Goal: Information Seeking & Learning: Check status

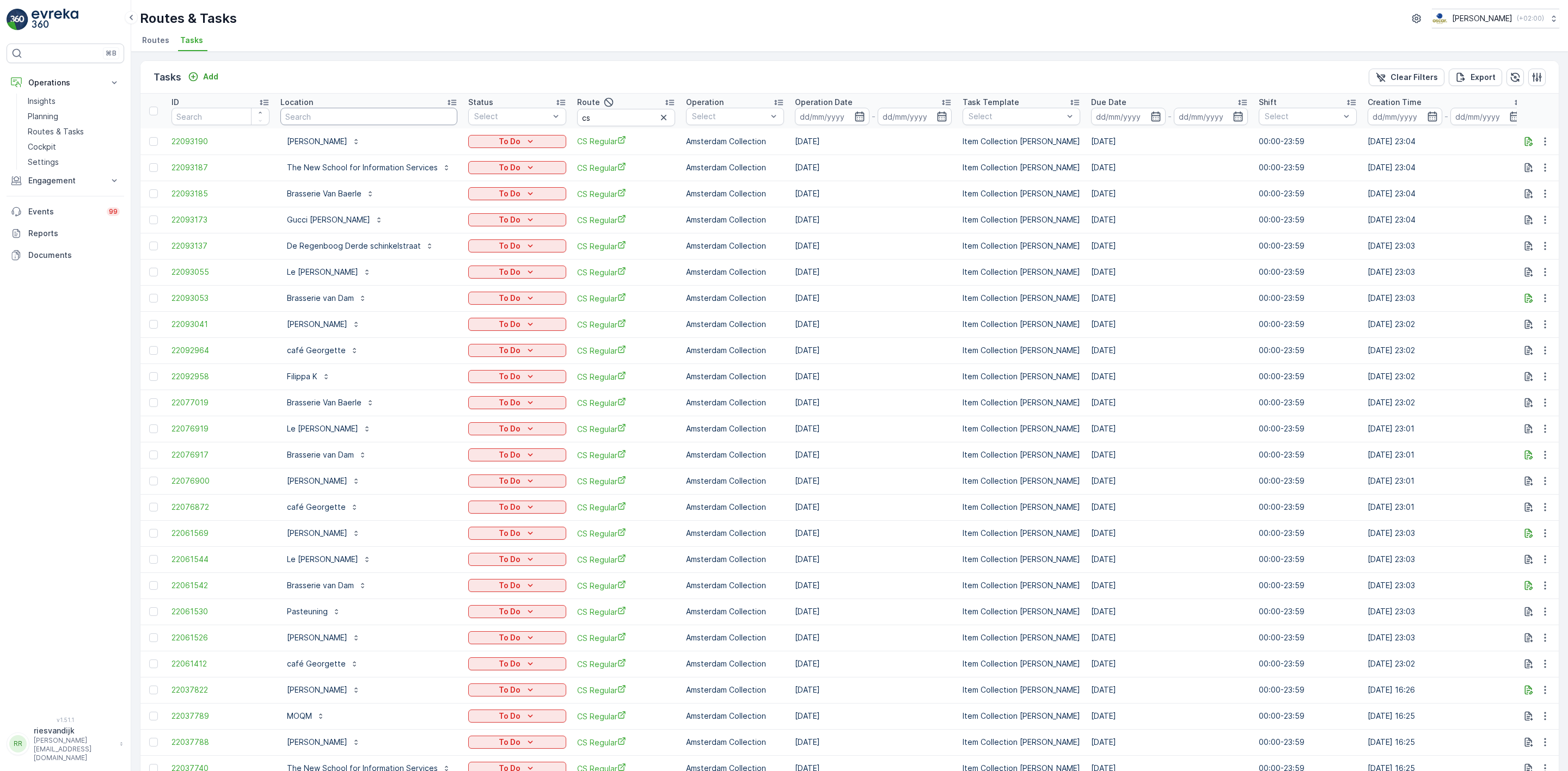
click at [327, 108] on input "text" at bounding box center [369, 116] width 177 height 18
type input "gastr"
click at [662, 116] on icon "button" at bounding box center [663, 117] width 11 height 11
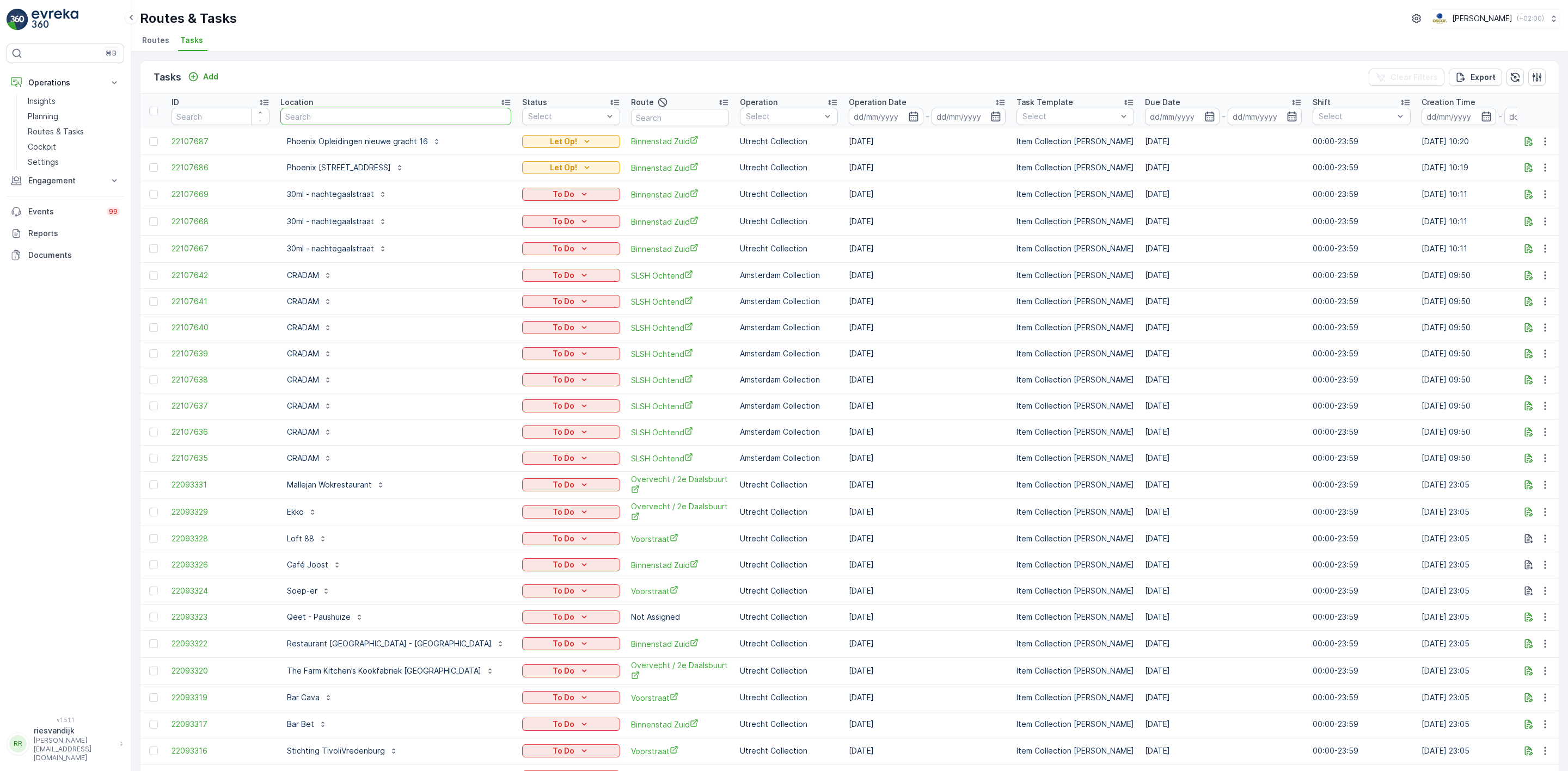
click at [358, 118] on input "text" at bounding box center [396, 116] width 231 height 18
type input "gastropub"
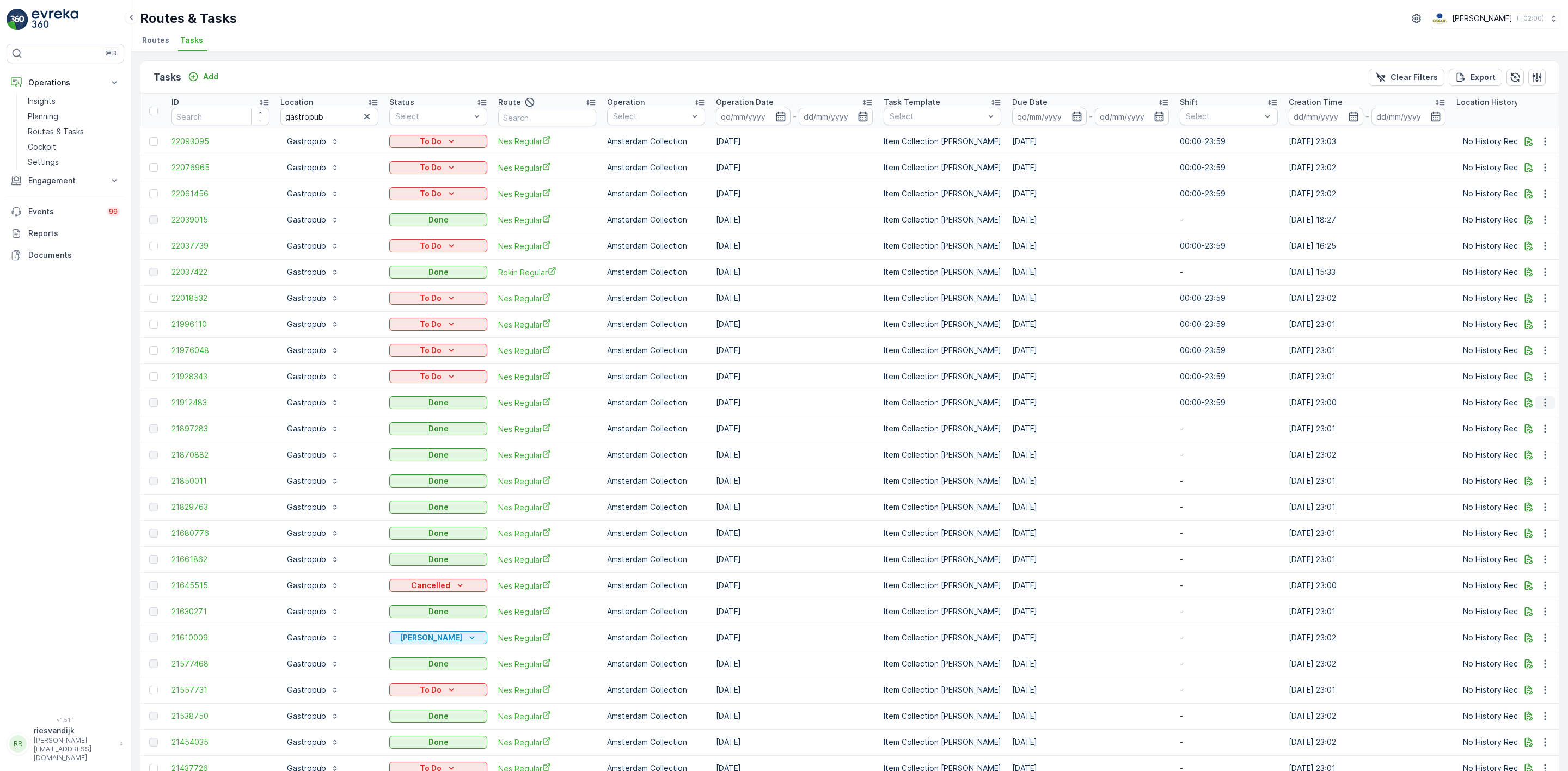
click at [1535, 403] on button "button" at bounding box center [1545, 402] width 19 height 13
click at [1525, 405] on icon "button" at bounding box center [1528, 403] width 8 height 9
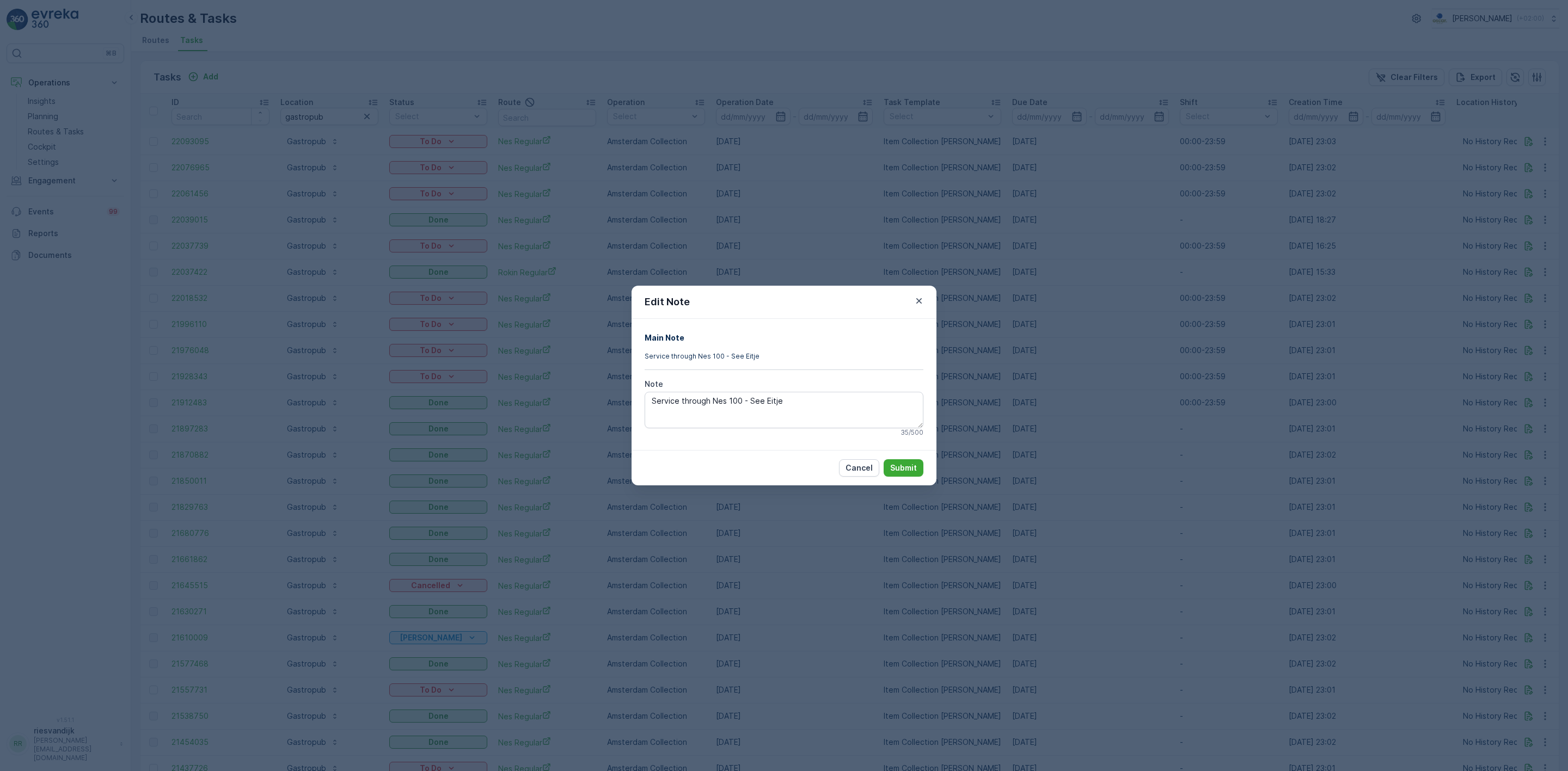
click at [1342, 464] on div "Edit Note Main Note Service through Nes 100 - See Eitje Note Service through Ne…" at bounding box center [784, 385] width 1568 height 771
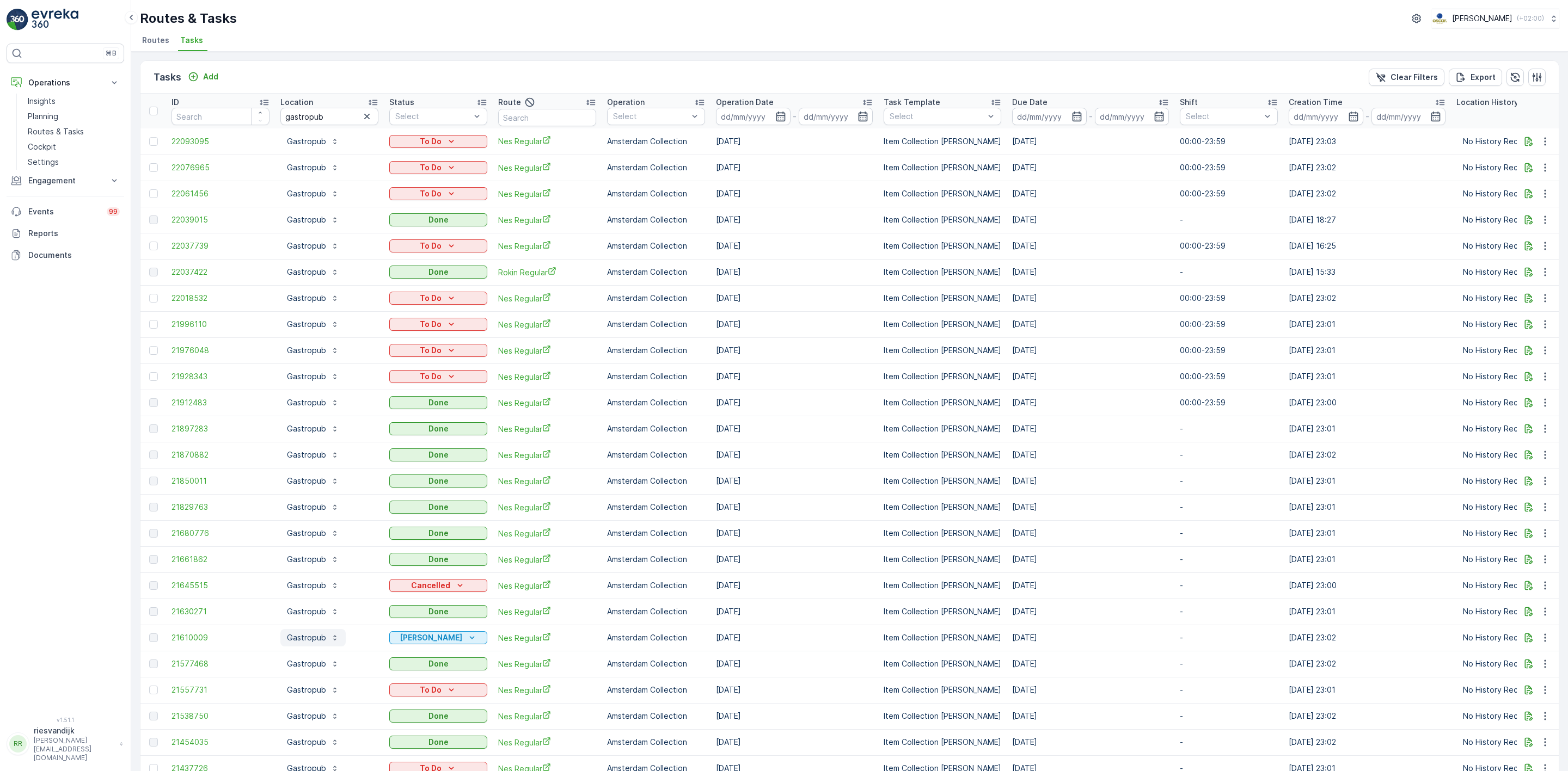
click at [301, 640] on p "Gastropub" at bounding box center [306, 638] width 39 height 11
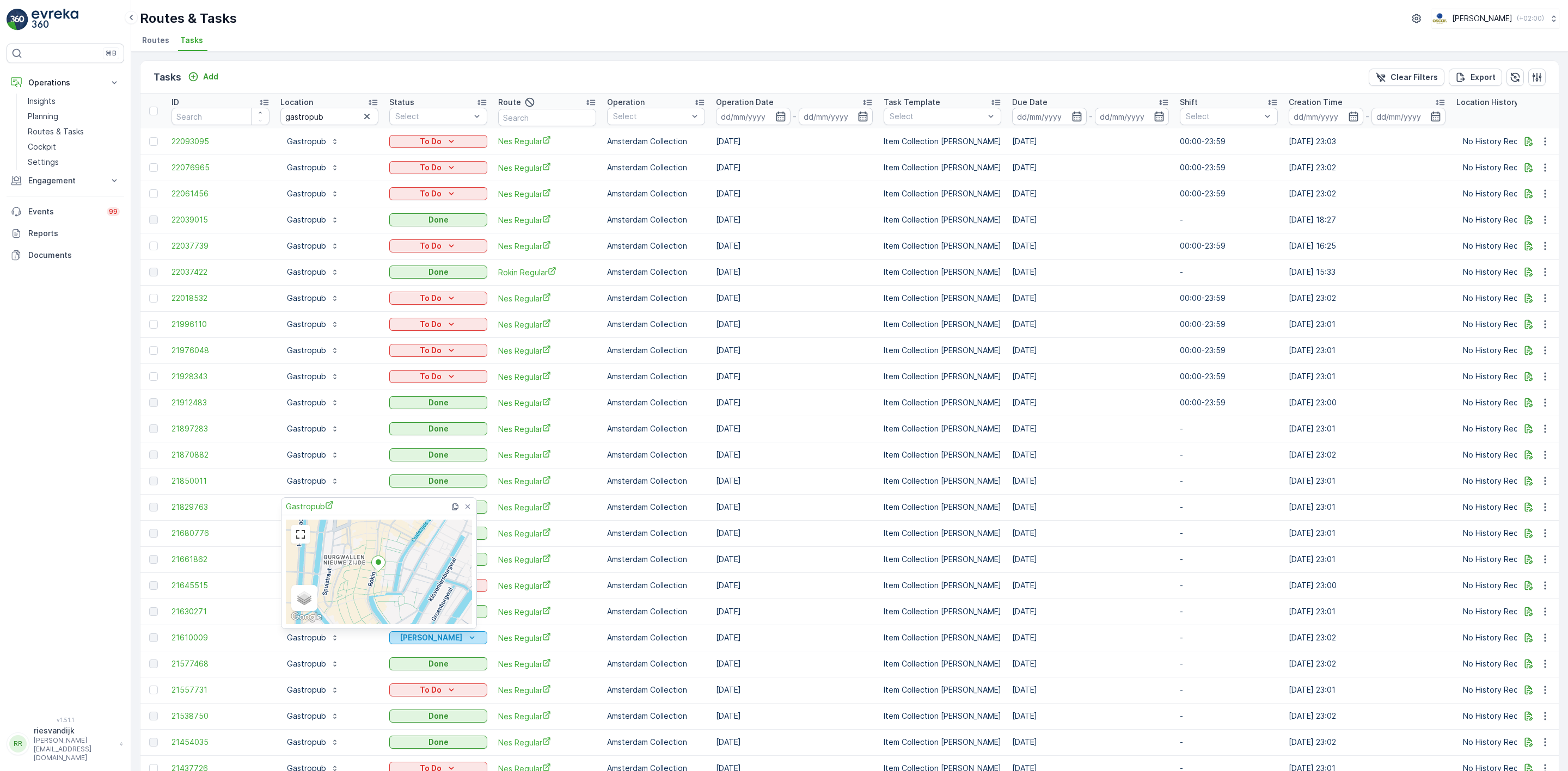
click at [435, 637] on p "Geen Afval" at bounding box center [431, 638] width 63 height 11
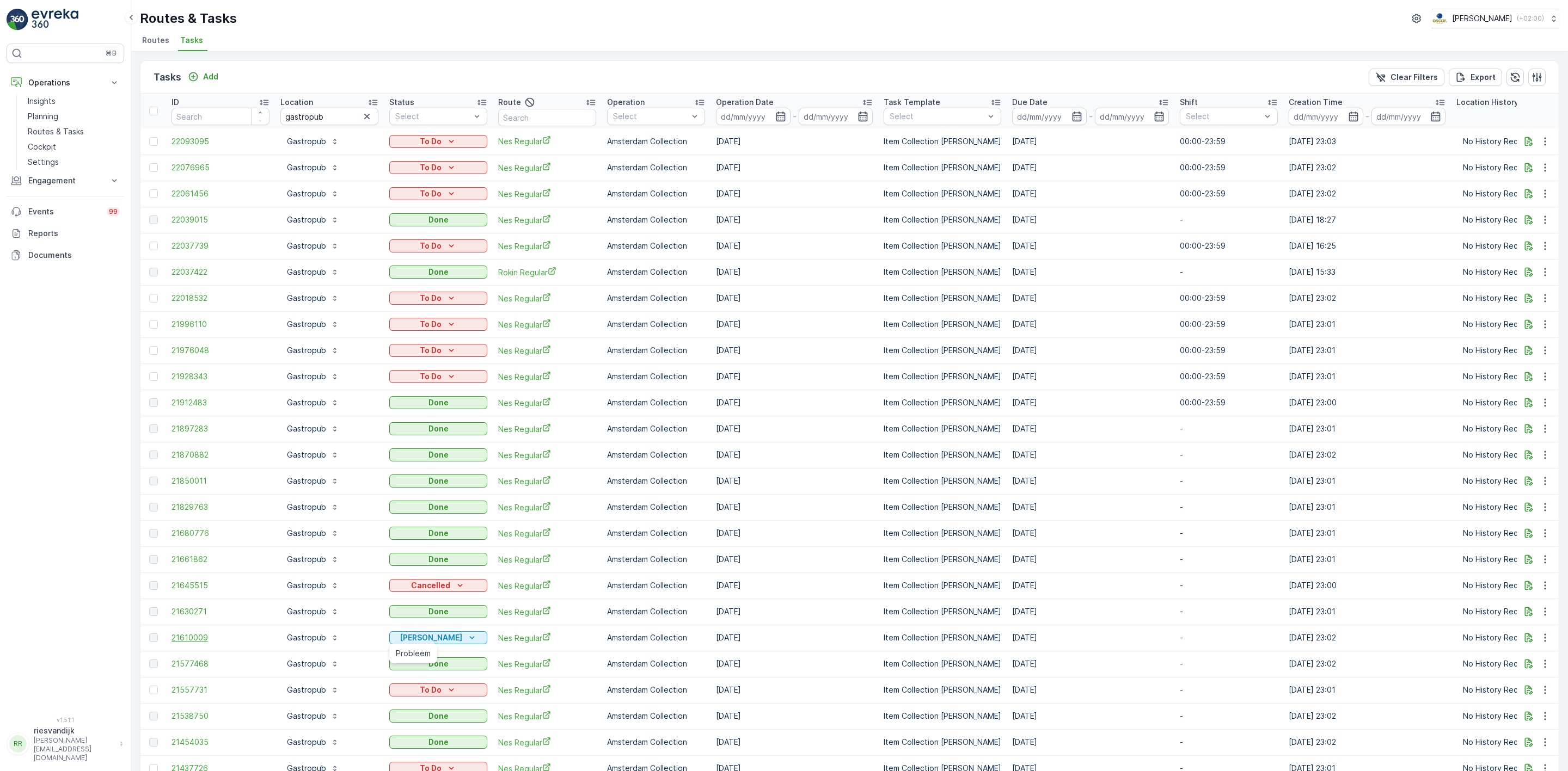
click at [183, 642] on span "21610009" at bounding box center [220, 638] width 98 height 11
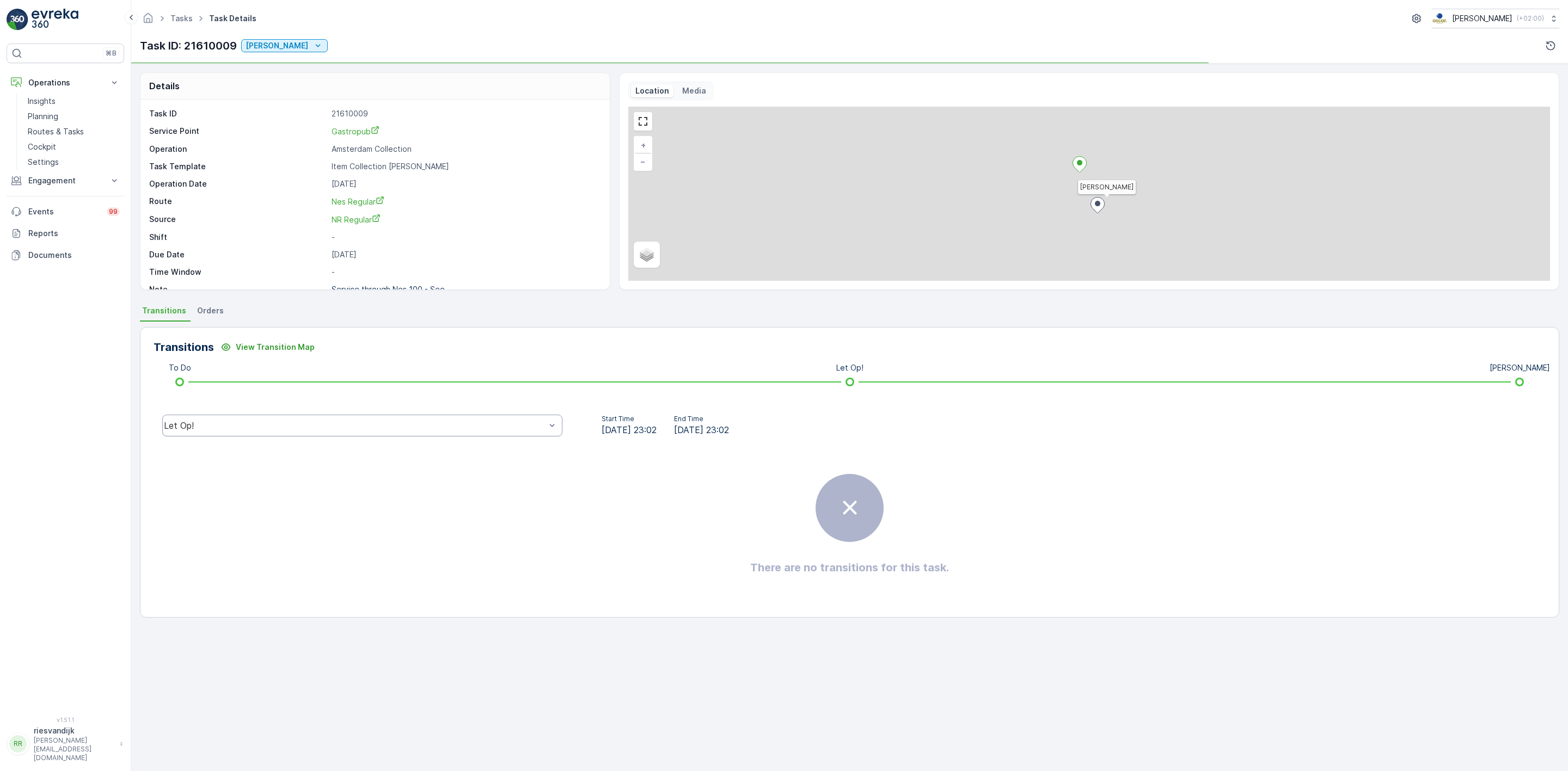
click at [402, 419] on div "Let Op!" at bounding box center [362, 426] width 400 height 22
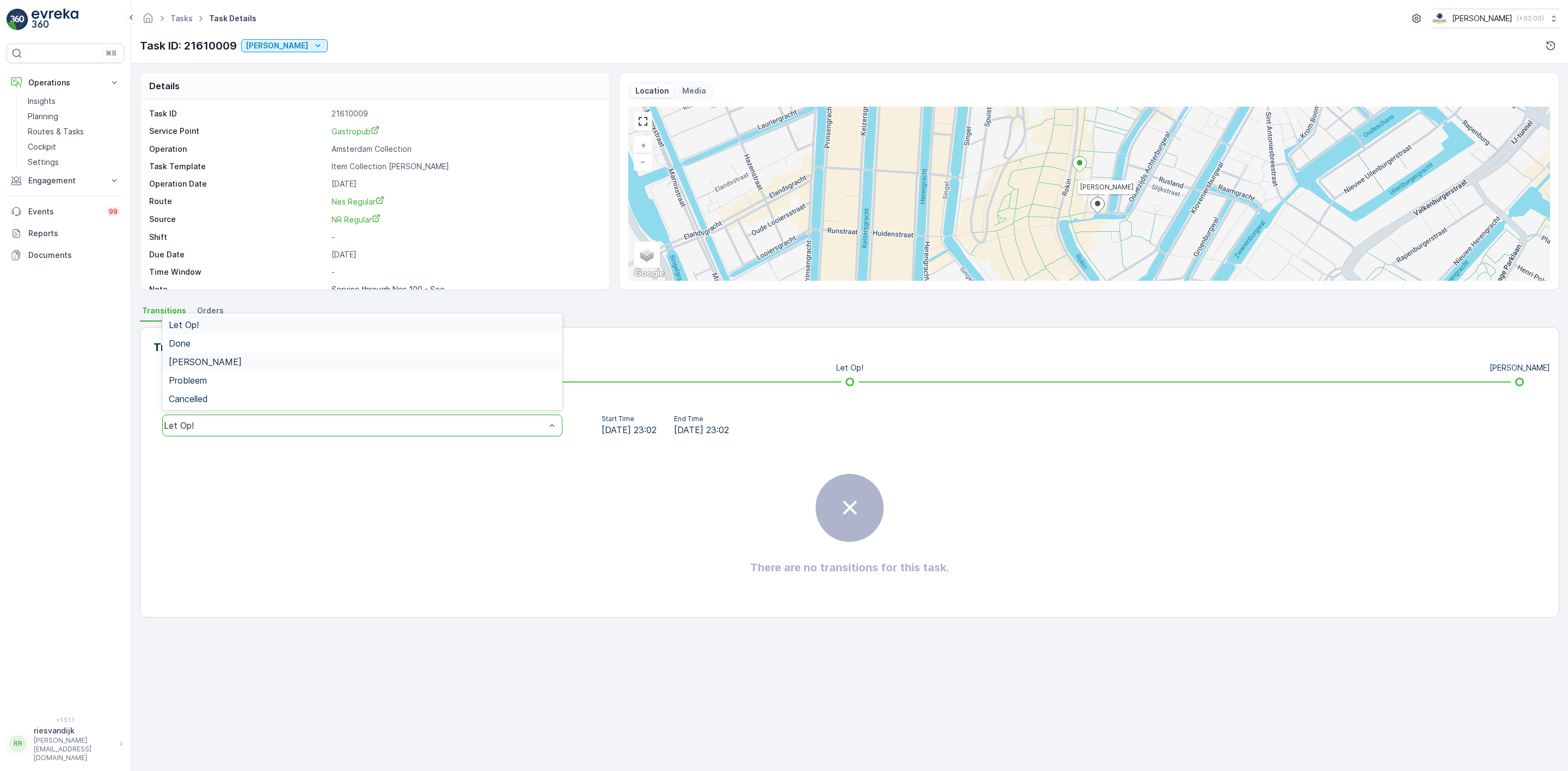
click at [275, 353] on div "Geen Afval" at bounding box center [362, 362] width 400 height 18
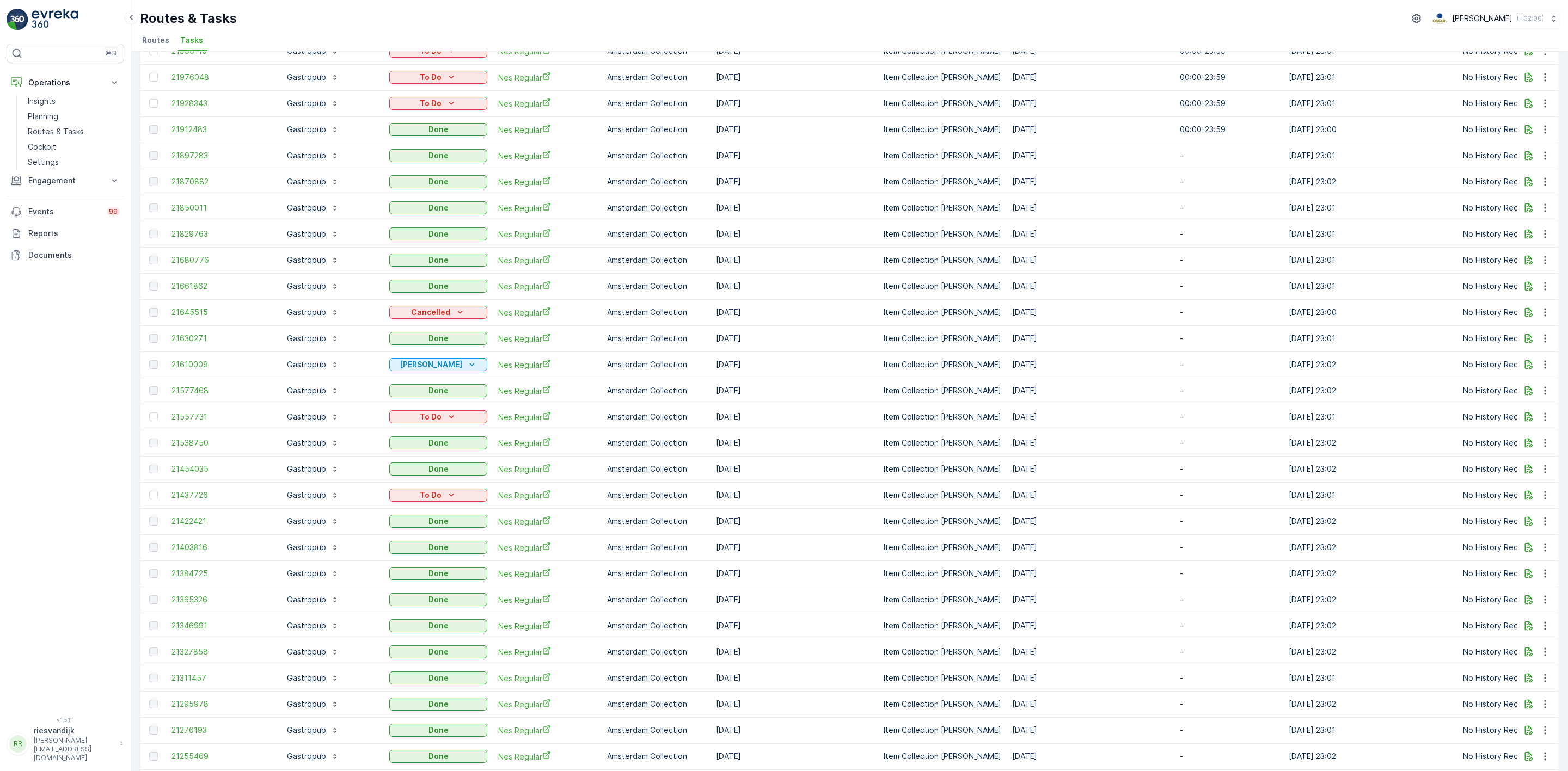
scroll to position [490, 0]
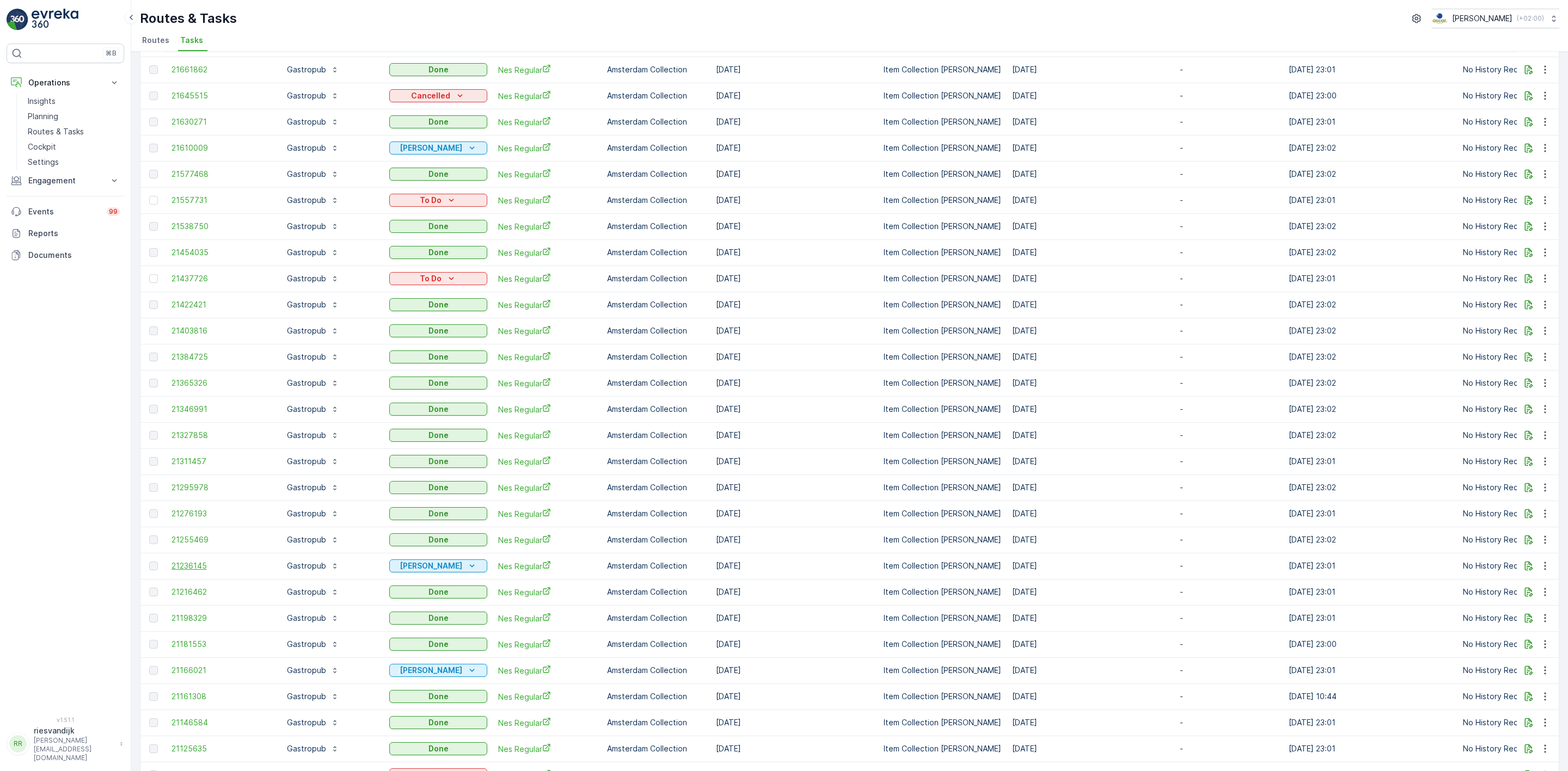
click at [203, 569] on span "21236145" at bounding box center [220, 566] width 98 height 11
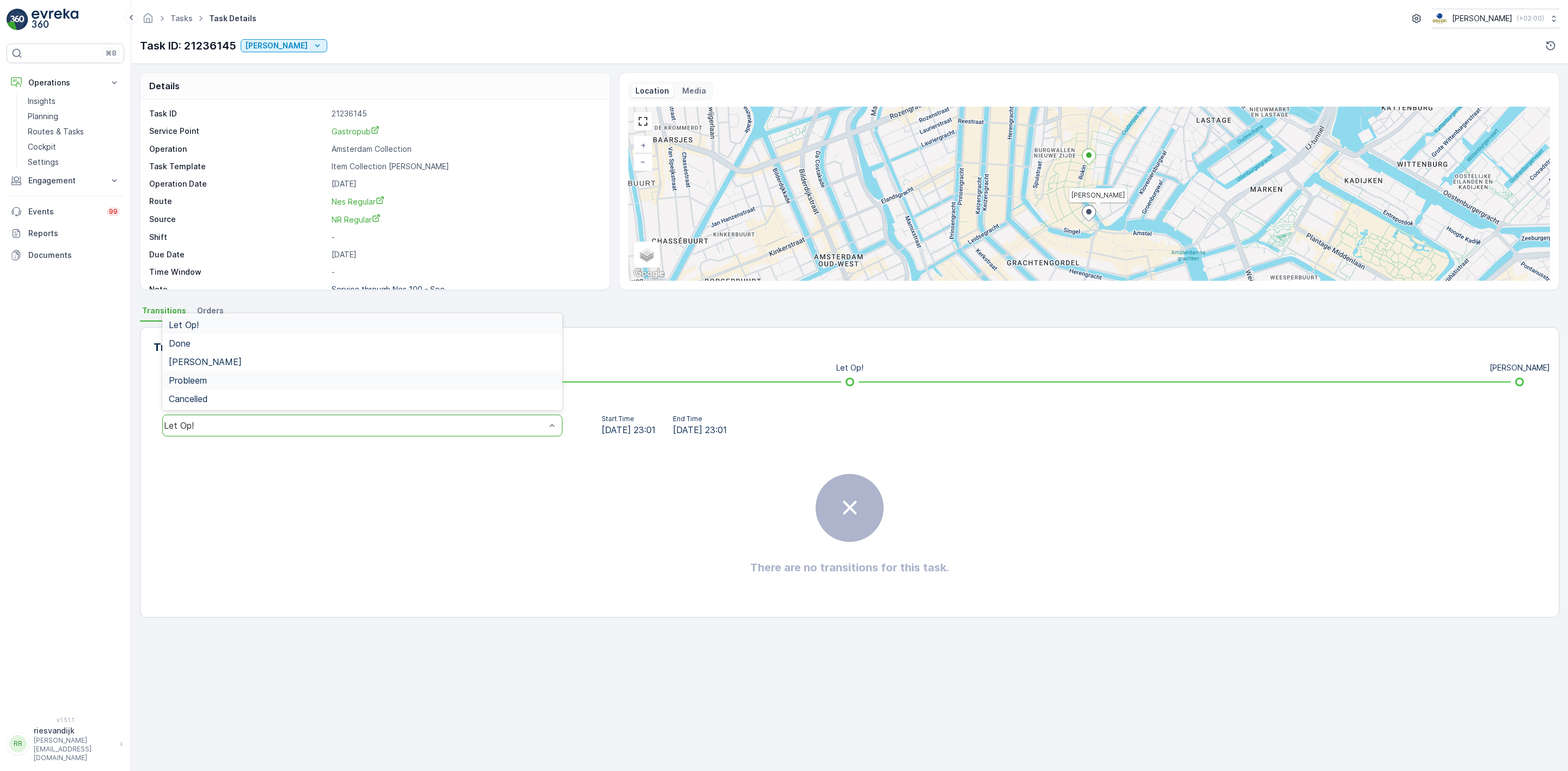
click at [299, 374] on div "Probleem" at bounding box center [362, 380] width 400 height 18
click at [276, 422] on div "Probleem" at bounding box center [354, 425] width 382 height 10
click at [273, 363] on div "Geen Afval" at bounding box center [362, 362] width 387 height 10
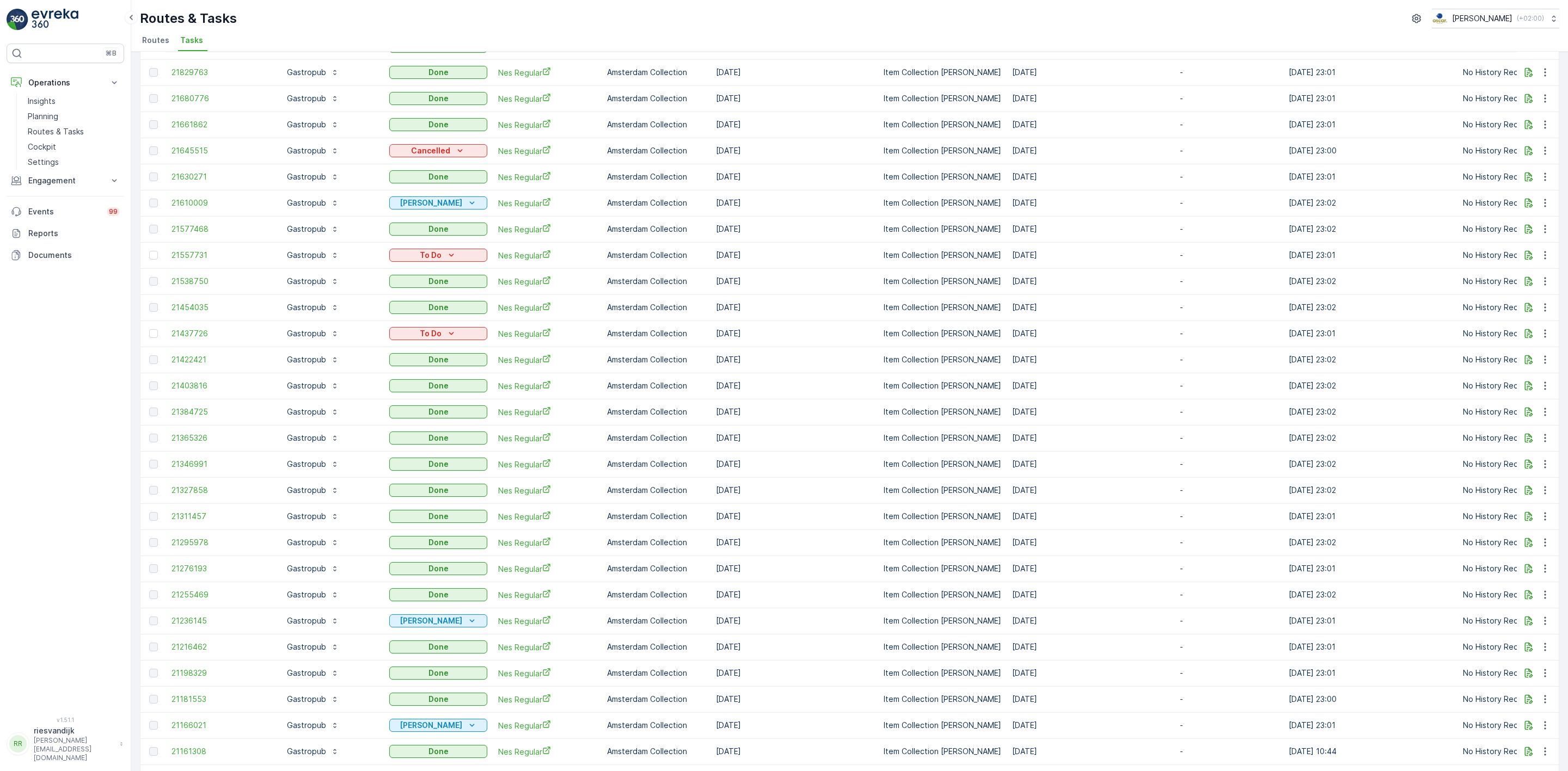
scroll to position [653, 0]
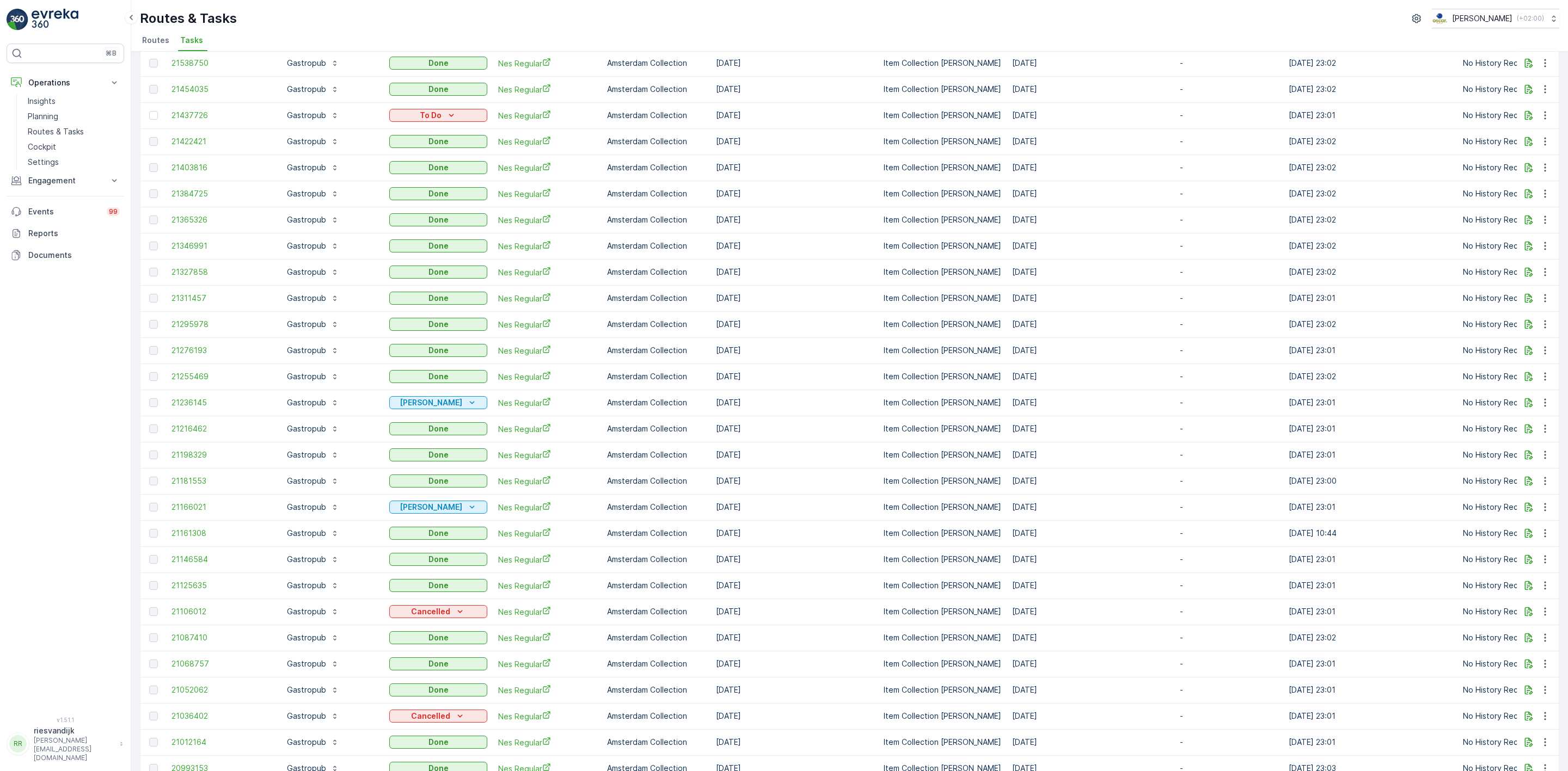
click at [163, 510] on td at bounding box center [153, 507] width 26 height 26
click at [182, 508] on span "21166021" at bounding box center [220, 508] width 98 height 11
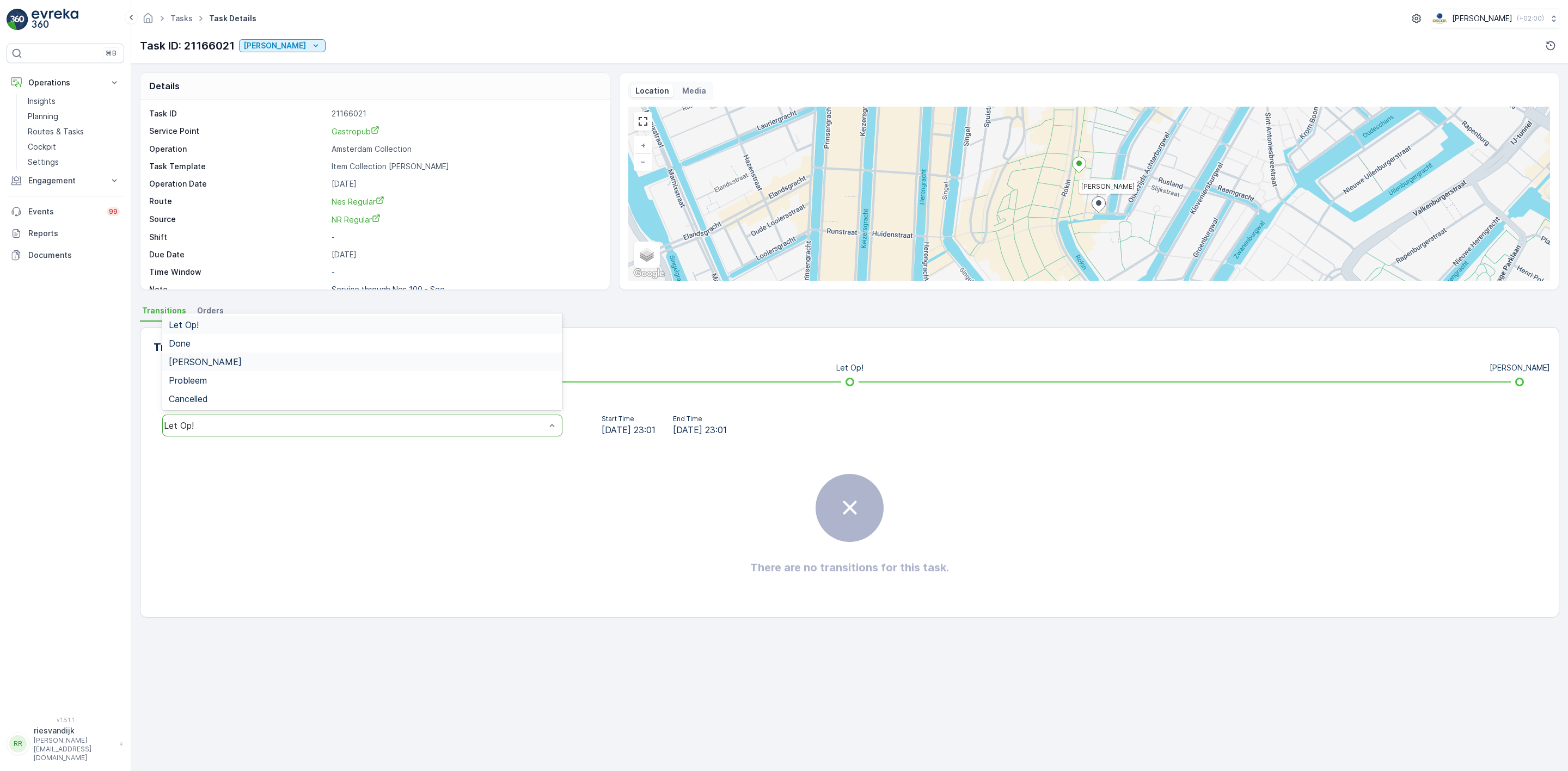
click at [250, 361] on div "Geen Afval" at bounding box center [362, 362] width 387 height 10
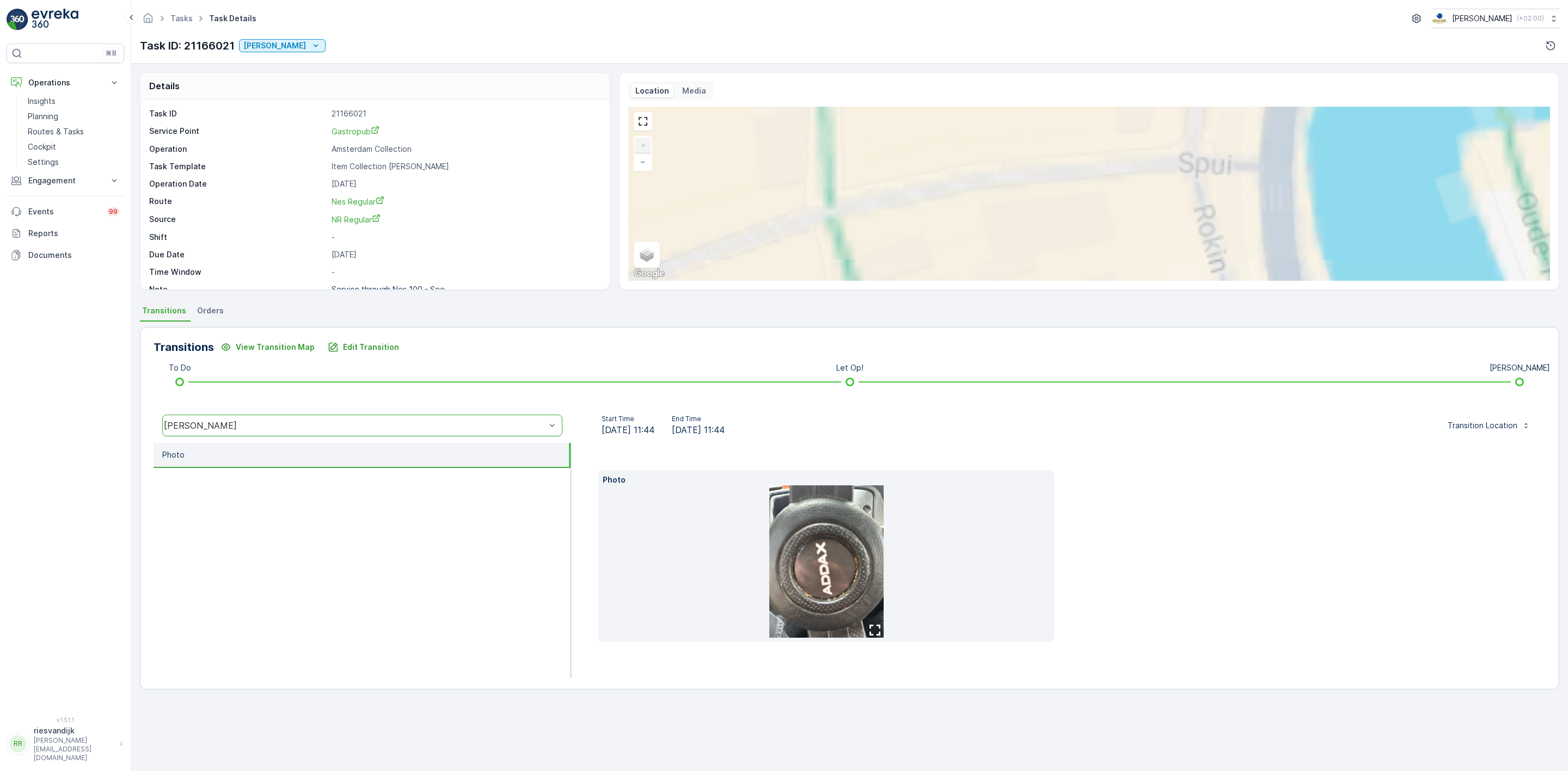
drag, startPoint x: 1135, startPoint y: 214, endPoint x: 908, endPoint y: 296, distance: 241.4
click at [952, 287] on div "Location Media Geen Afval + − Satellite Roadmap Terrain Hybrid Leaflet Keyboard…" at bounding box center [1089, 181] width 940 height 218
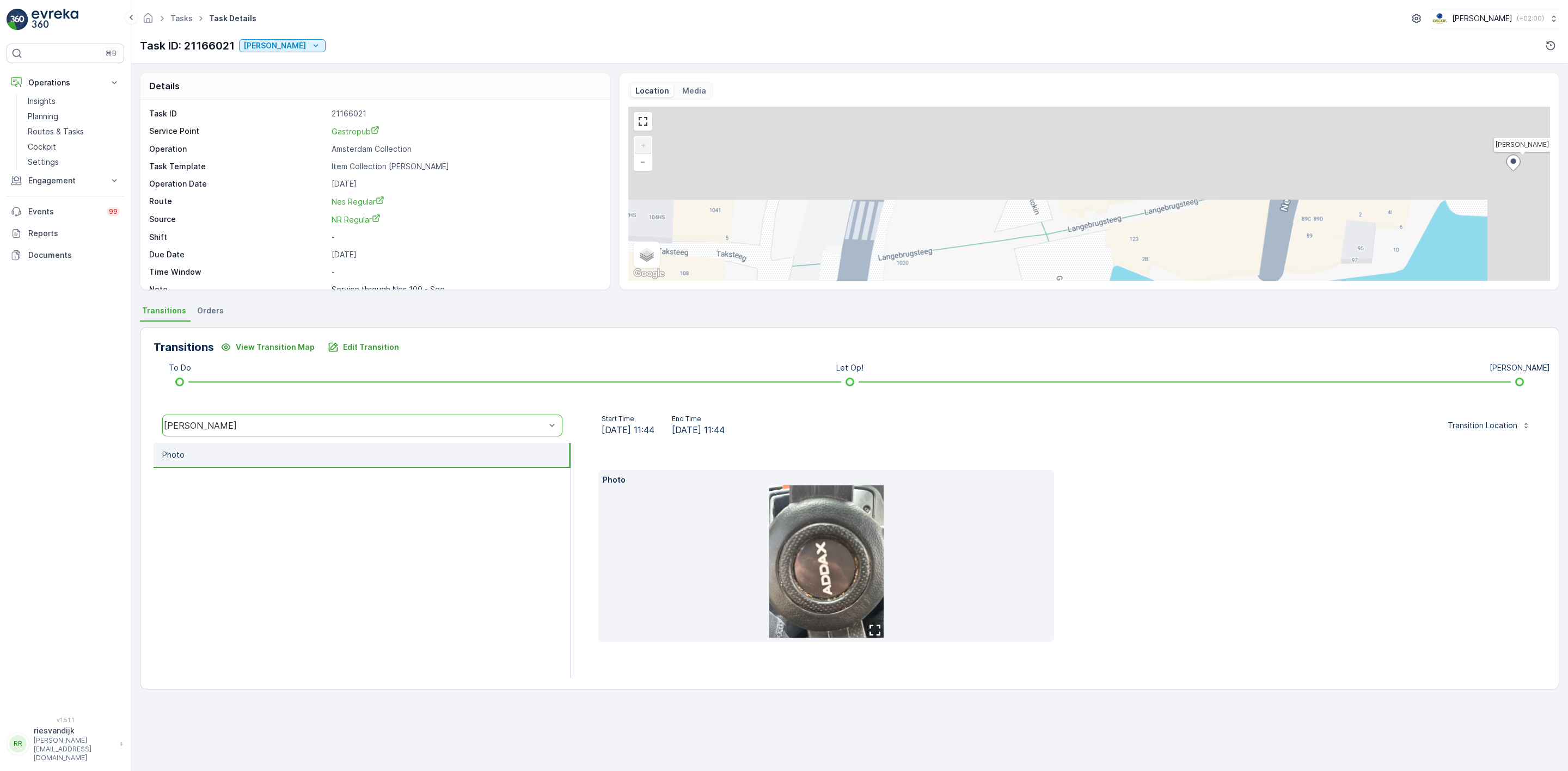
drag, startPoint x: 1042, startPoint y: 194, endPoint x: 928, endPoint y: 323, distance: 172.2
click at [928, 323] on div "Details Task ID 21166021 Service Point Gastropub Operation Amsterdam Collection…" at bounding box center [850, 417] width 1437 height 708
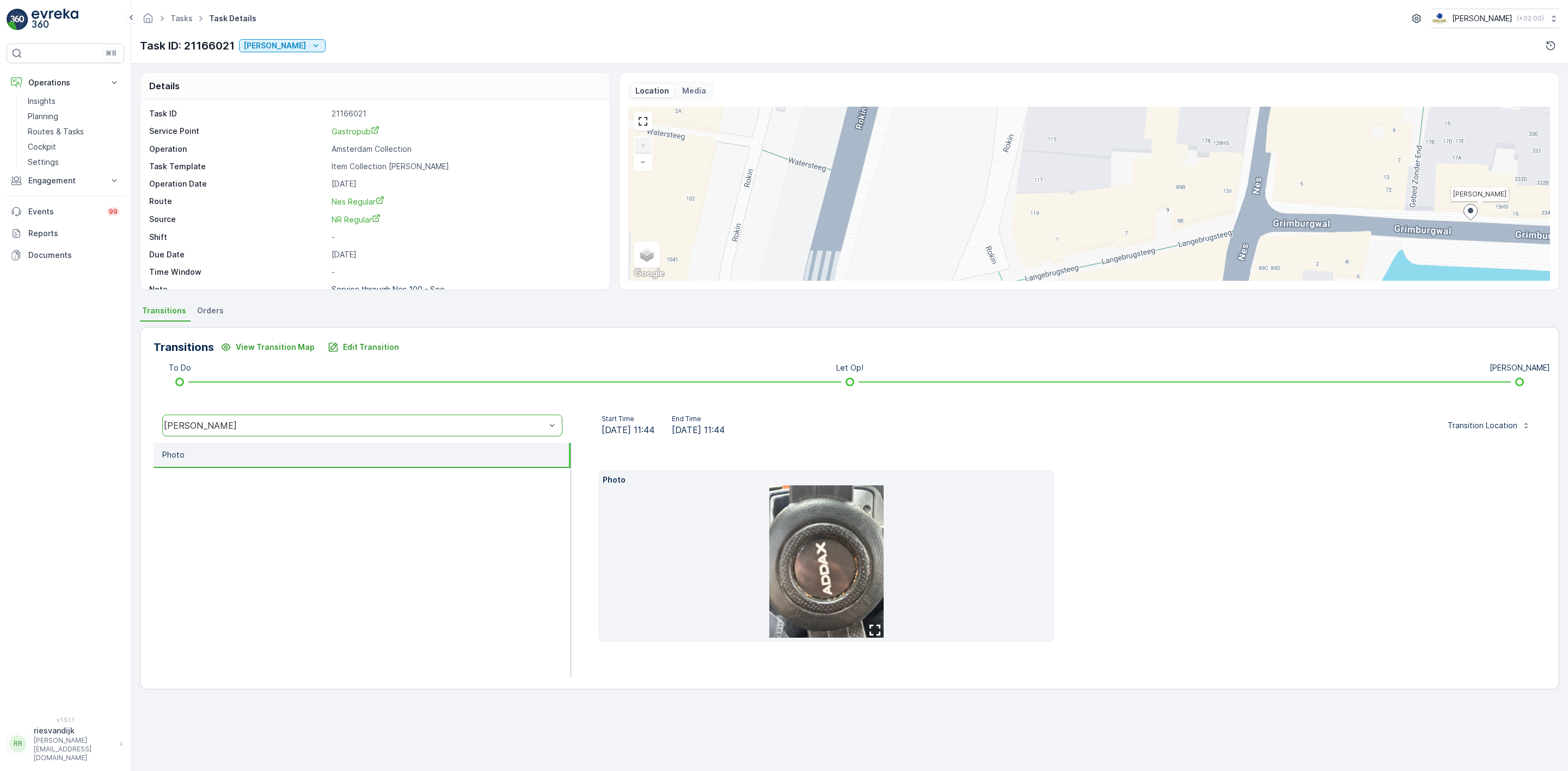
drag, startPoint x: 875, startPoint y: 246, endPoint x: 843, endPoint y: 270, distance: 40.0
click at [843, 270] on div "Geen Afval + − Satellite Roadmap Terrain Hybrid Leaflet Keyboard shortcuts Map …" at bounding box center [1089, 194] width 922 height 174
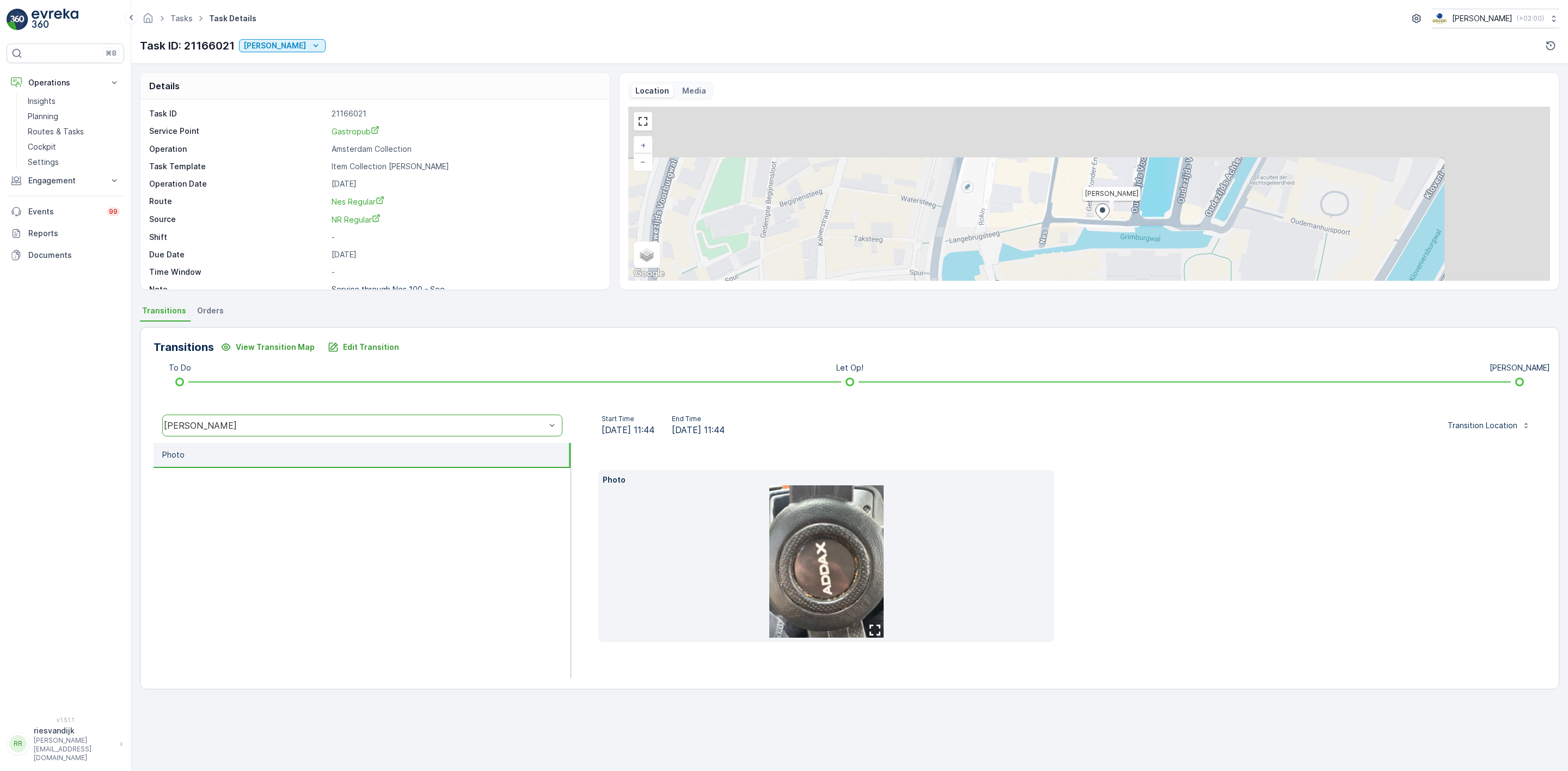
drag, startPoint x: 1199, startPoint y: 217, endPoint x: 1155, endPoint y: 206, distance: 45.4
click at [1157, 206] on div "Geen Afval + − Satellite Roadmap Terrain Hybrid Leaflet Keyboard shortcuts Map …" at bounding box center [1089, 194] width 922 height 174
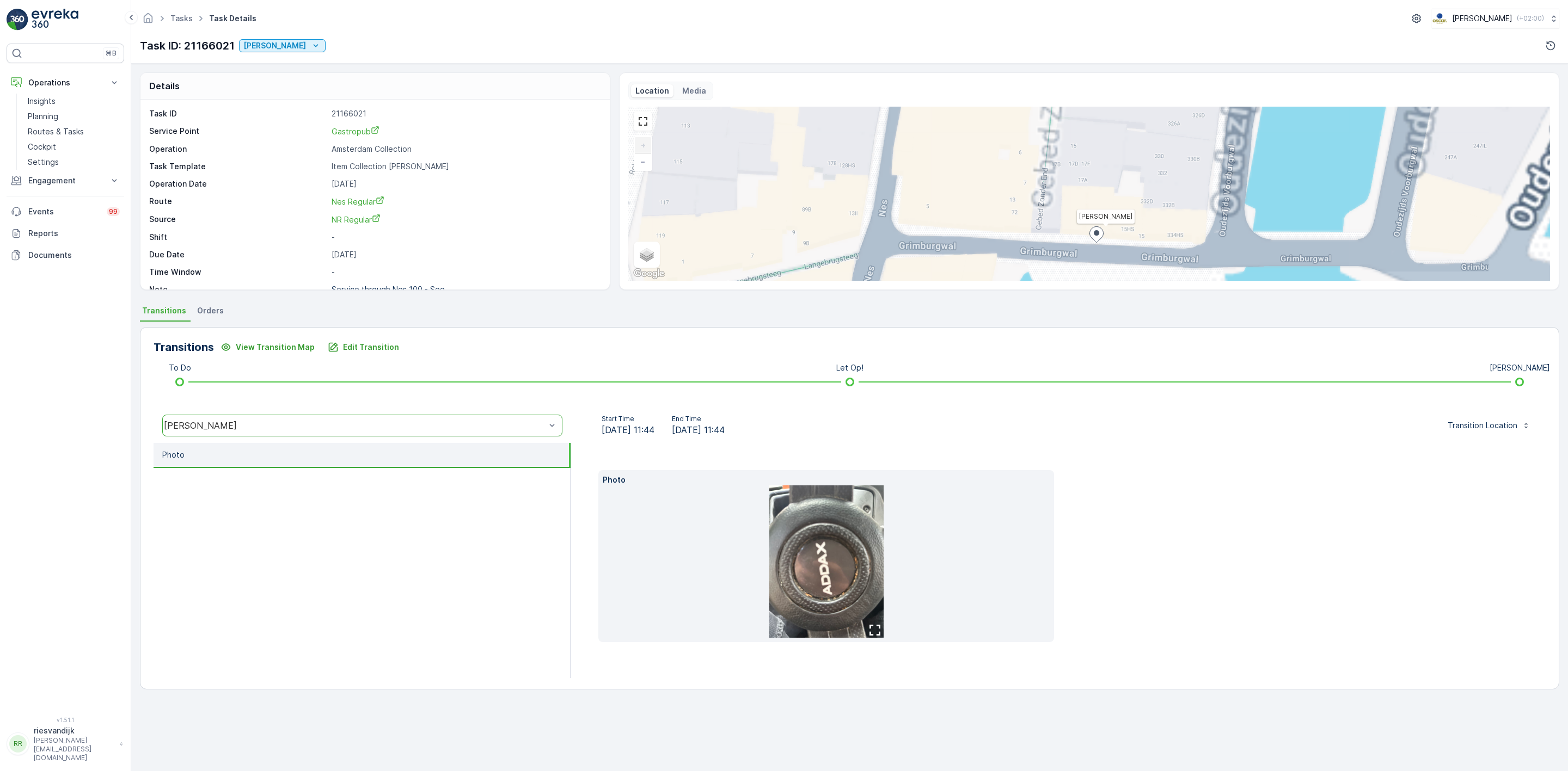
click at [1112, 206] on div "Geen Afval + − Satellite Roadmap Terrain Hybrid Leaflet Keyboard shortcuts Map …" at bounding box center [1089, 194] width 922 height 174
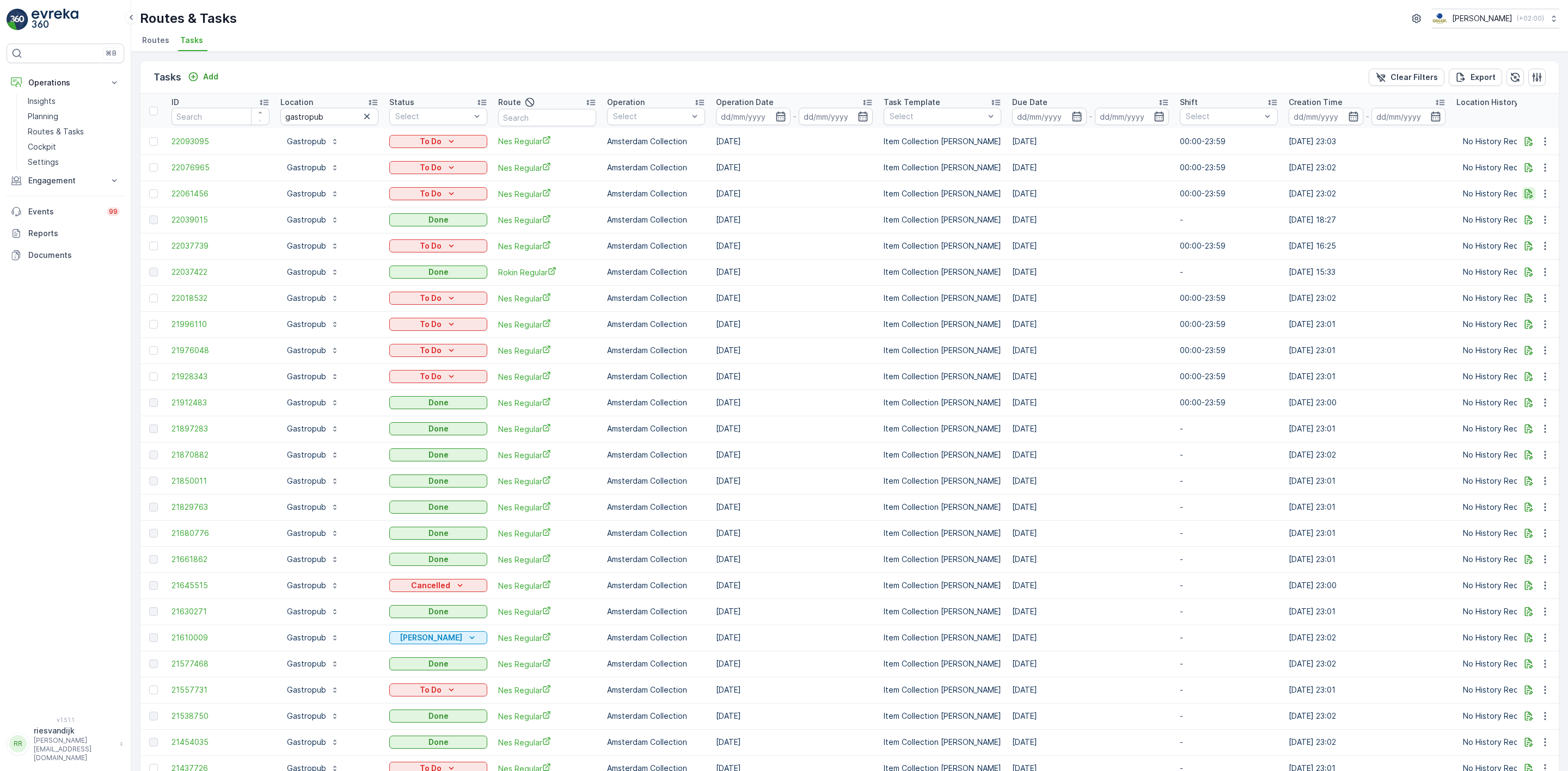
click at [1530, 190] on icon "button" at bounding box center [1529, 194] width 11 height 11
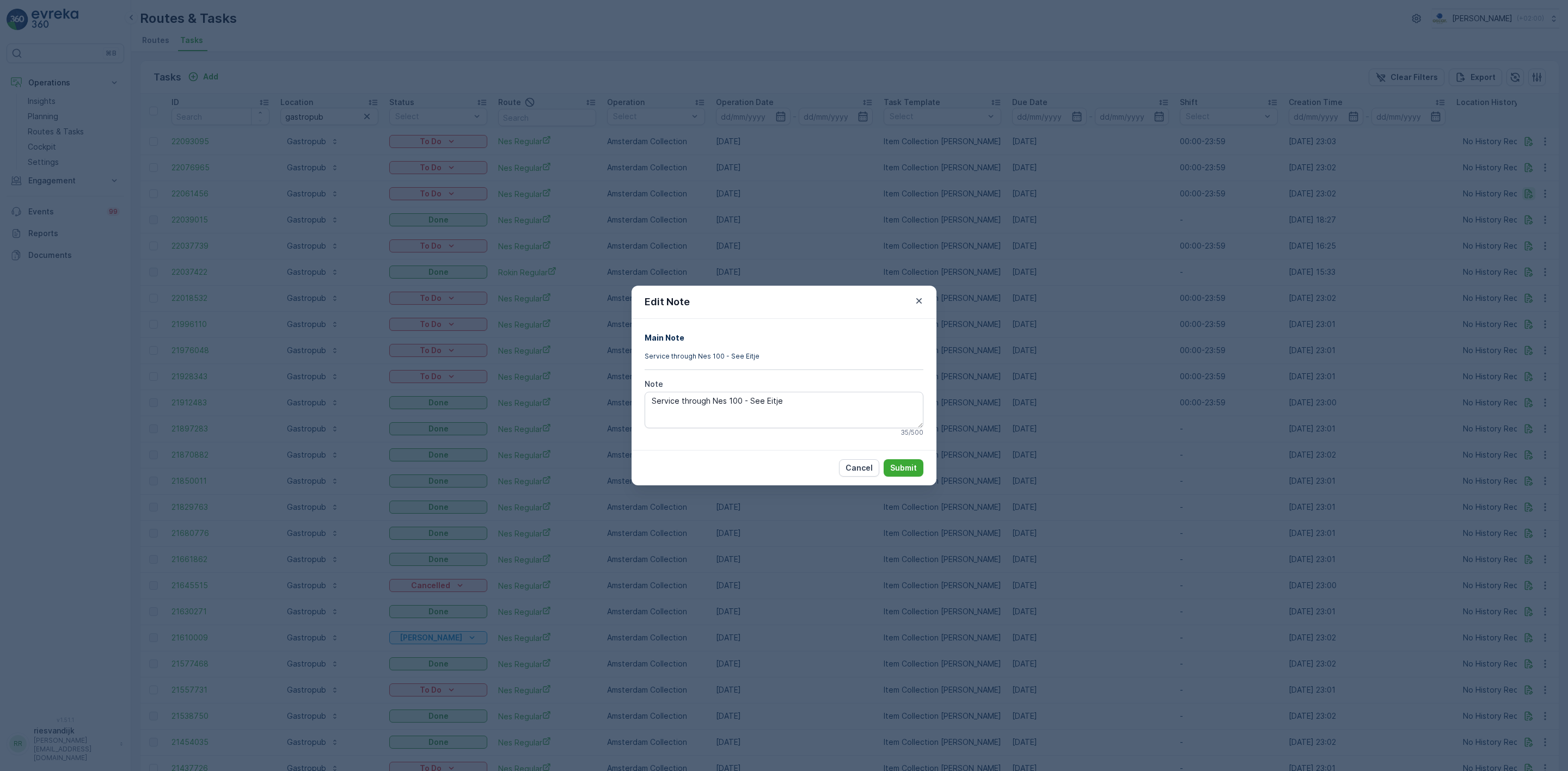
click at [1530, 190] on div "Edit Note Main Note Service through Nes 100 - See Eitje Note Service through Ne…" at bounding box center [784, 385] width 1568 height 771
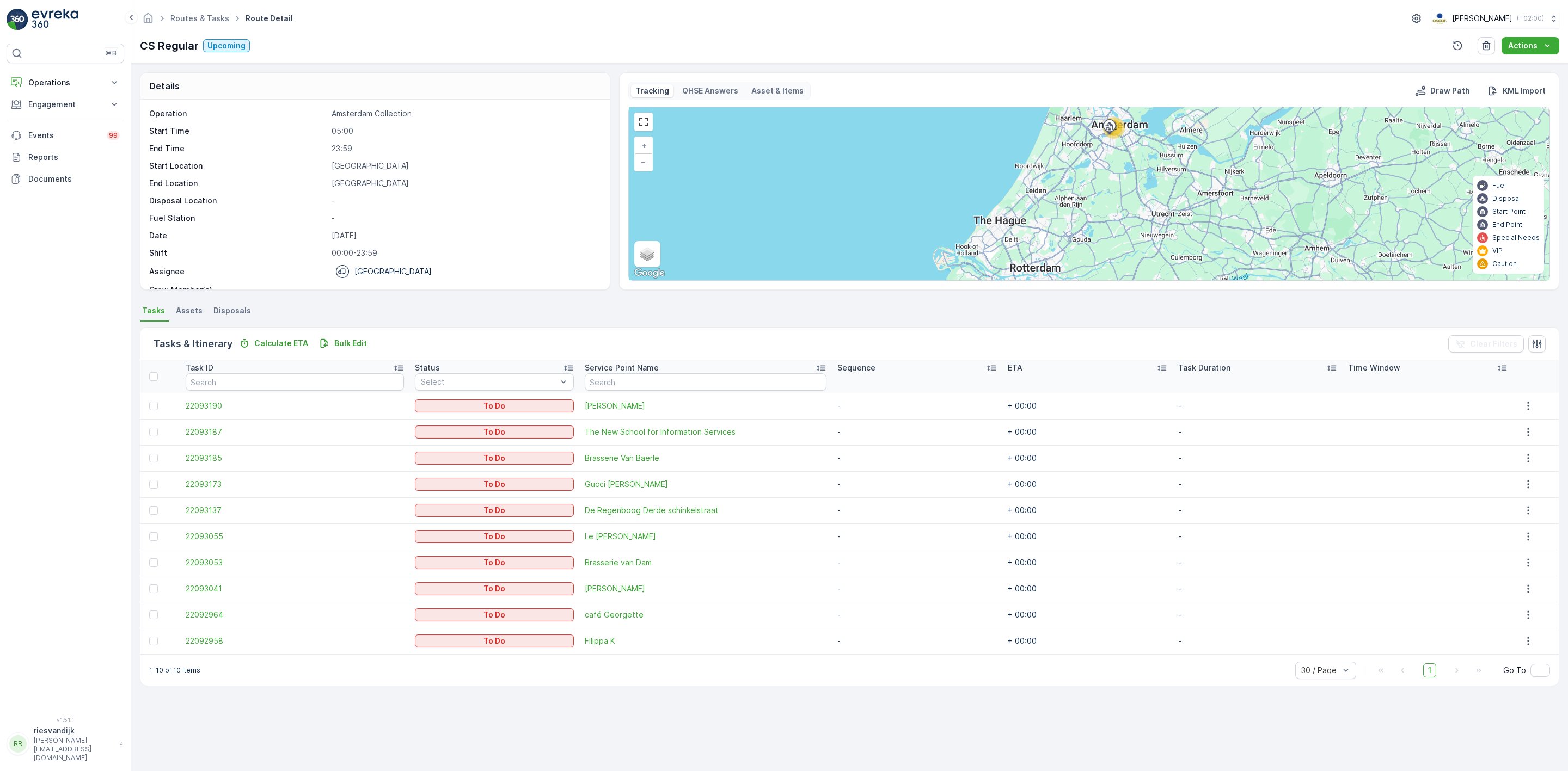
scroll to position [35, 0]
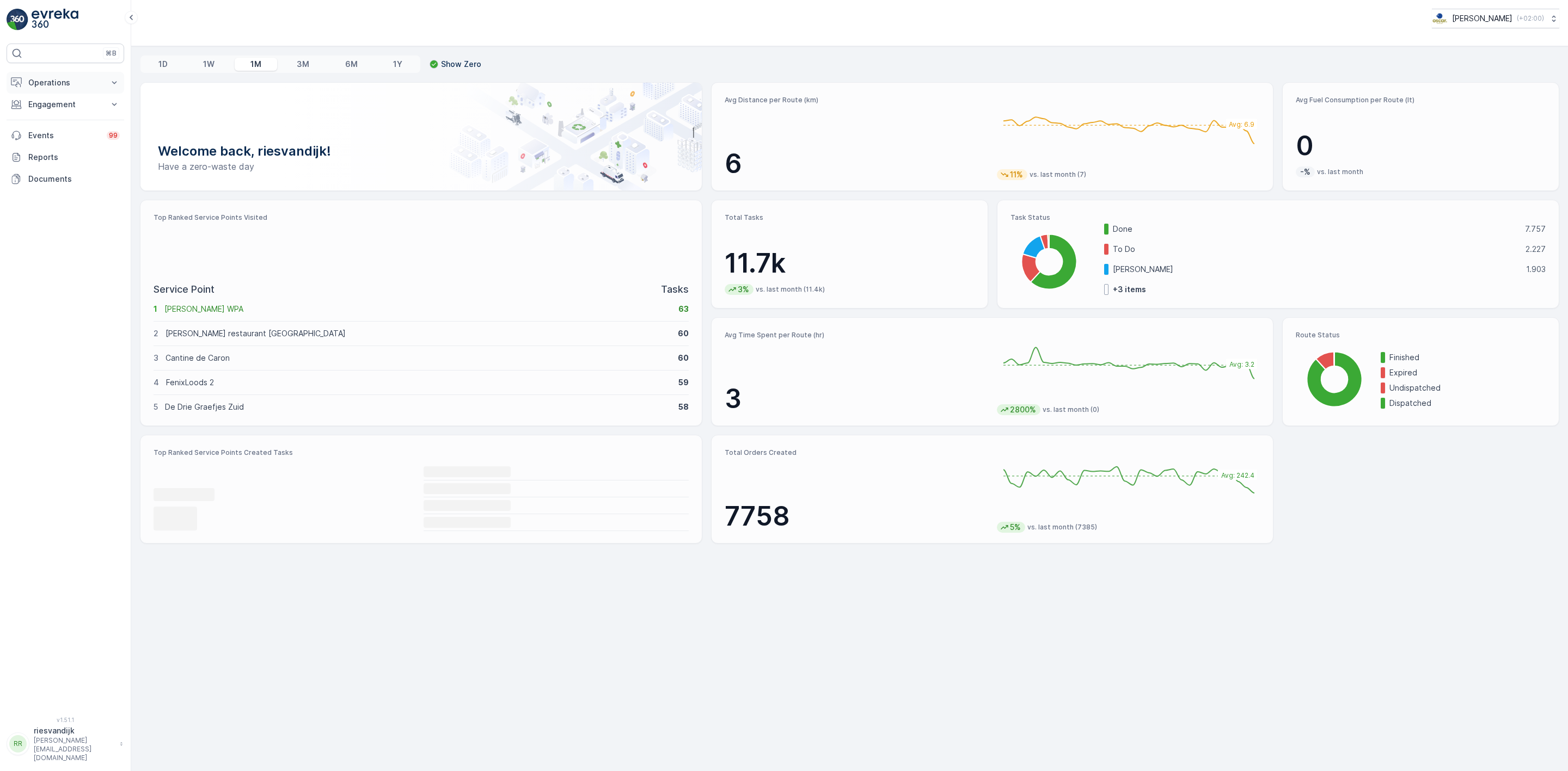
click at [46, 87] on p "Operations" at bounding box center [66, 83] width 74 height 11
click at [48, 100] on p "Insights" at bounding box center [42, 101] width 28 height 11
